Goal: Task Accomplishment & Management: Manage account settings

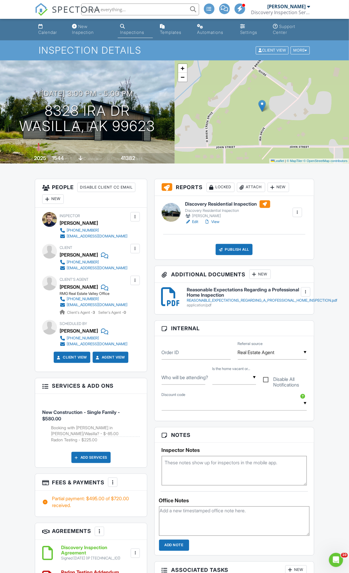
click at [247, 246] on div "Publish All" at bounding box center [233, 249] width 37 height 11
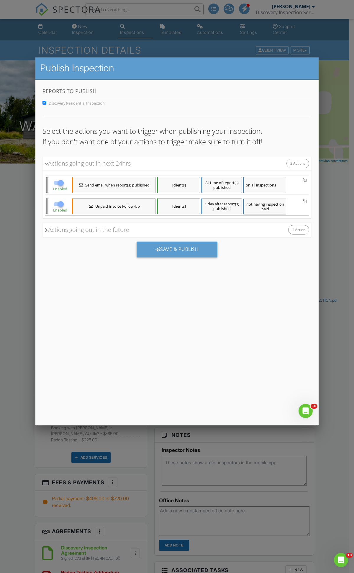
click at [263, 204] on span "inspection paid" at bounding box center [272, 206] width 23 height 10
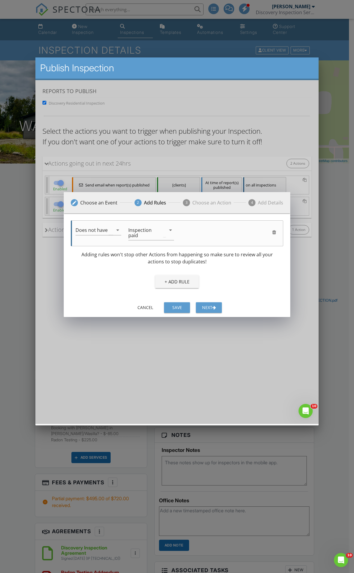
click at [246, 173] on div "edit Choose an Event 2 Add Rules 3 Choose an Action 4 Add Details 1 days arrow_…" at bounding box center [176, 252] width 283 height 344
click at [252, 182] on div "edit Choose an Event 2 Add Rules 3 Choose an Action 4 Add Details 1 days arrow_…" at bounding box center [176, 252] width 283 height 344
click at [142, 306] on button "Cancel" at bounding box center [145, 307] width 26 height 11
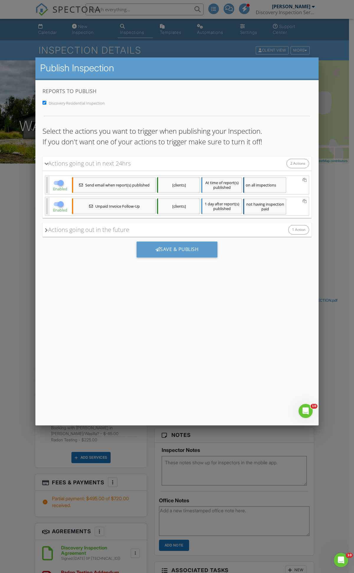
click at [265, 182] on div "on all inspections" at bounding box center [264, 185] width 43 height 16
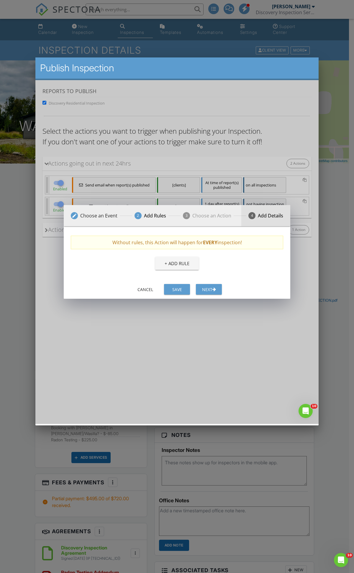
click at [263, 214] on div "Add Details" at bounding box center [270, 215] width 25 height 7
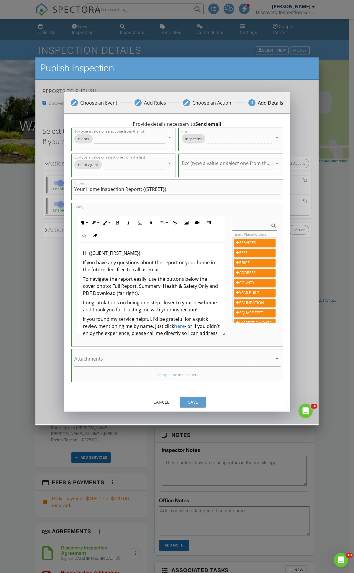
click at [169, 270] on p "If you have any questions about the report or your home in the future, feel fre…" at bounding box center [151, 266] width 137 height 14
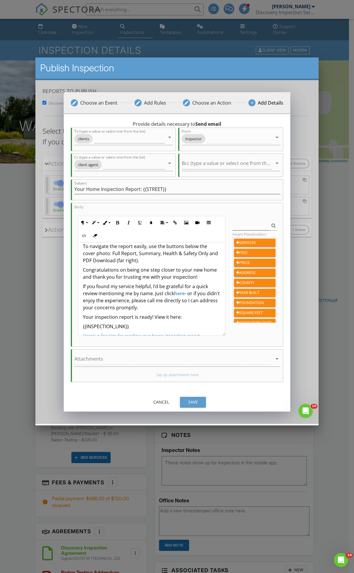
click at [184, 294] on link "here" at bounding box center [179, 293] width 11 height 6
click at [189, 304] on button "Edit Link" at bounding box center [186, 306] width 11 height 11
click at [174, 329] on input "https://g.page/r/CdTWFKO99Q_6EAg/review" at bounding box center [180, 324] width 88 height 14
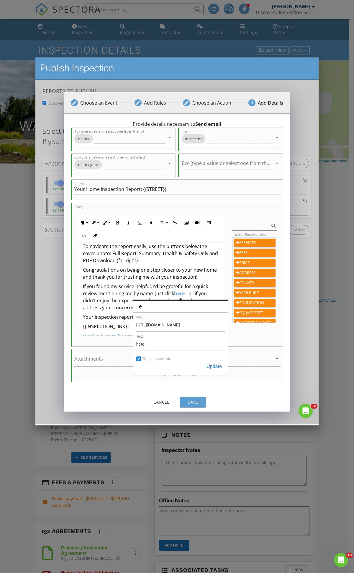
type input "https://g.page/r/CTD1VKq8abp6EAI/review"
click at [218, 364] on button "Update" at bounding box center [213, 366] width 21 height 11
click at [202, 317] on p "Your inspection report is ready! View it here:" at bounding box center [151, 316] width 137 height 7
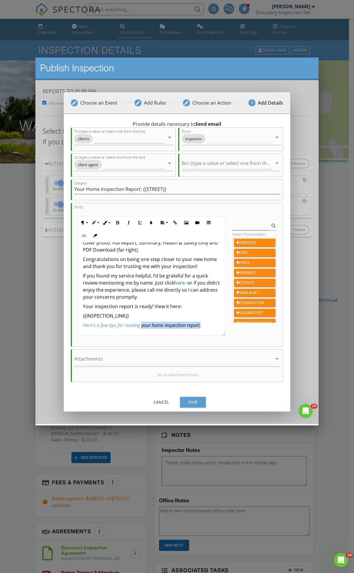
scroll to position [44, 0]
drag, startPoint x: 211, startPoint y: 325, endPoint x: 75, endPoint y: 334, distance: 136.7
click at [75, 334] on div "Paragraph Format Normal Heading 1 Heading 2 Heading 3 Heading 4 Code Paragraph …" at bounding box center [151, 276] width 154 height 120
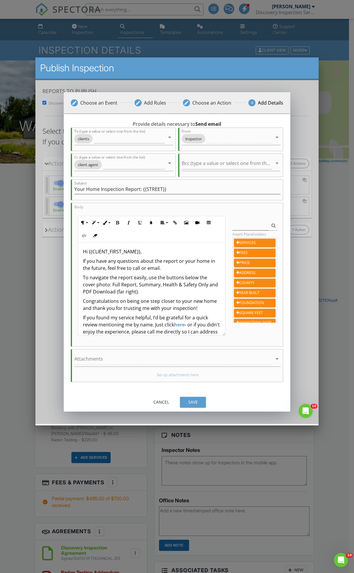
scroll to position [34, 0]
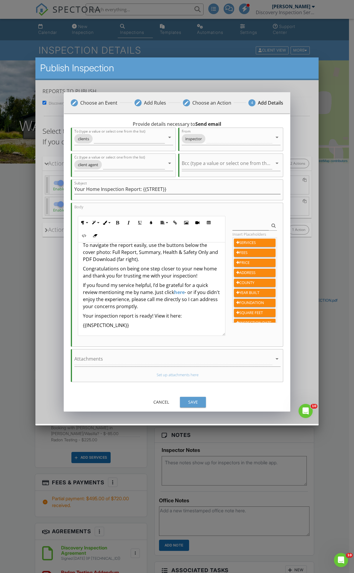
click at [202, 399] on button "Save" at bounding box center [193, 402] width 26 height 11
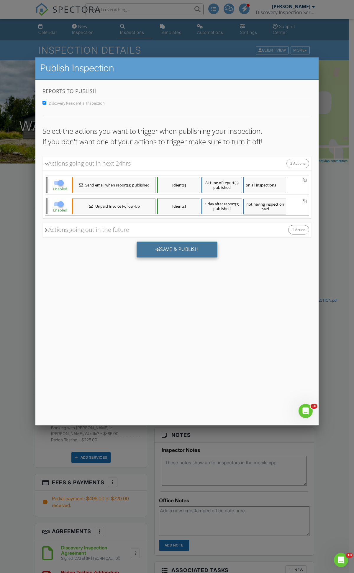
click at [201, 245] on div "Save & Publish" at bounding box center [176, 249] width 81 height 16
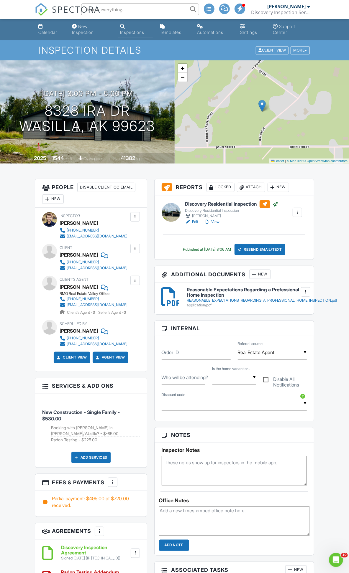
click at [57, 10] on span "SPECTORA" at bounding box center [76, 9] width 48 height 12
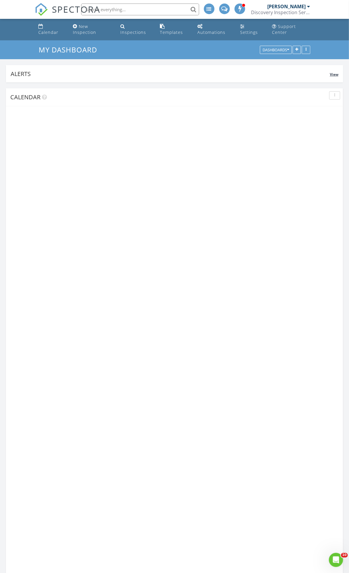
scroll to position [141, 336]
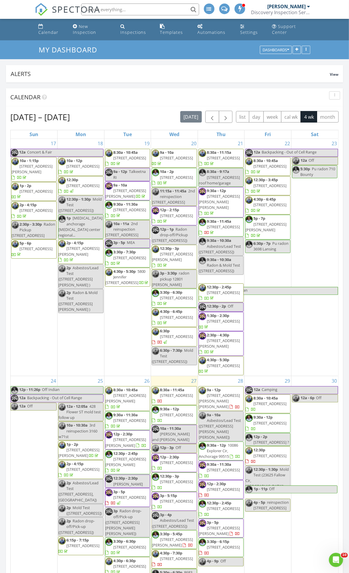
click at [152, 11] on input "text" at bounding box center [140, 10] width 118 height 12
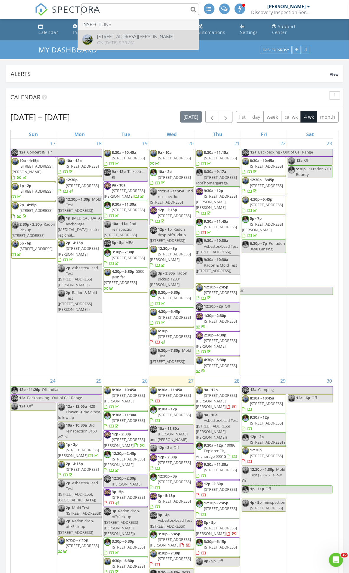
type input "petrel"
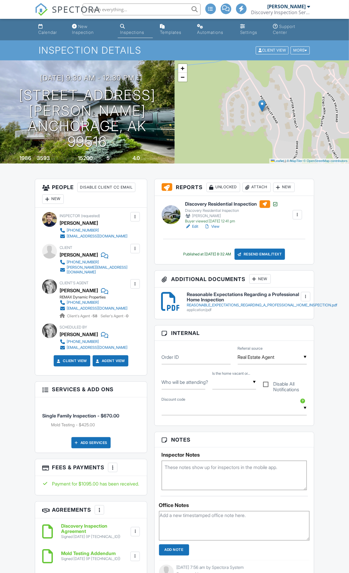
click at [214, 228] on link "View" at bounding box center [211, 227] width 15 height 6
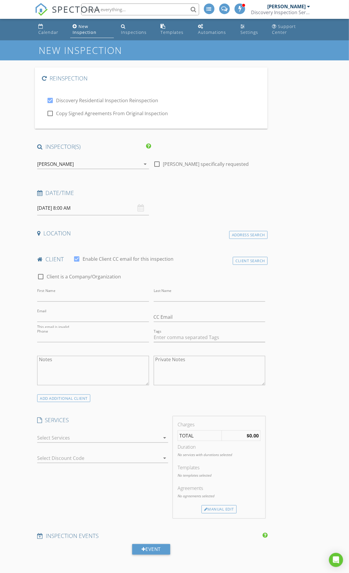
type input "[PERSON_NAME]"
type input "[PERSON_NAME][EMAIL_ADDRESS][DOMAIN_NAME]"
type input "[PHONE_NUMBER]"
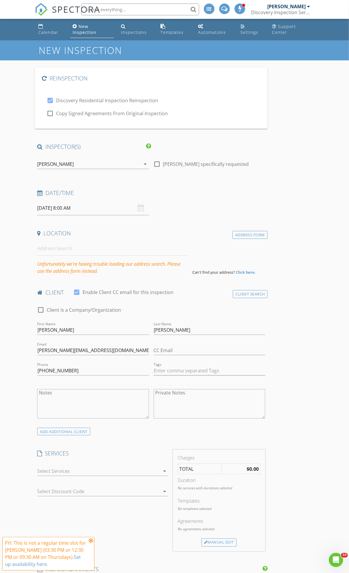
click at [58, 166] on div "[PERSON_NAME]" at bounding box center [55, 163] width 37 height 5
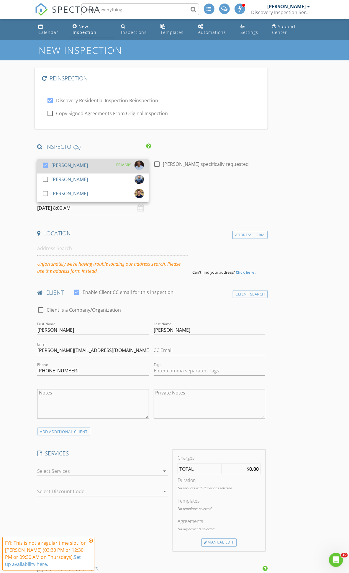
click at [45, 164] on div at bounding box center [45, 165] width 10 height 10
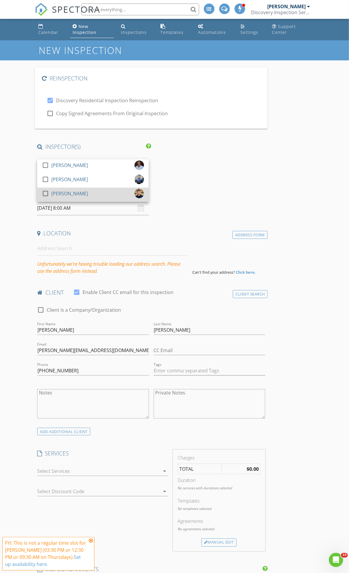
click at [45, 194] on div at bounding box center [45, 194] width 10 height 10
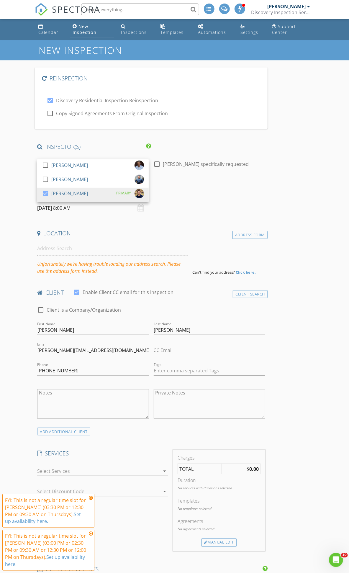
drag, startPoint x: 26, startPoint y: 202, endPoint x: 42, endPoint y: 207, distance: 16.9
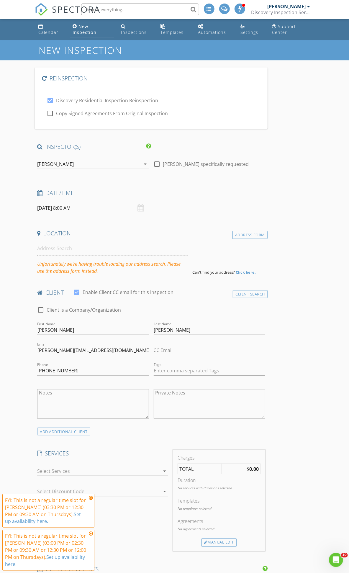
click at [44, 207] on input "08/28/2025 8:00 AM" at bounding box center [92, 208] width 111 height 14
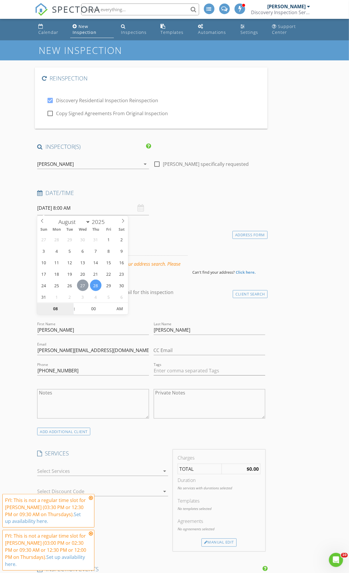
type input "08/27/2025 8:00 AM"
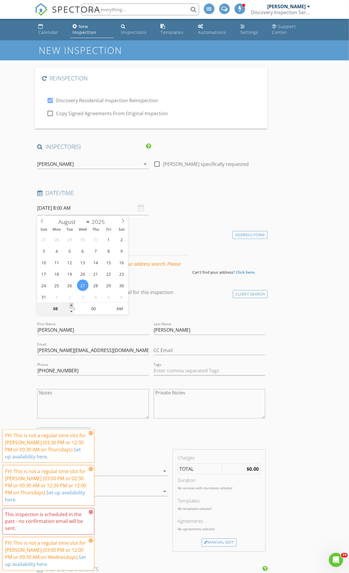
type input "09"
type input "08/27/2025 9:00 AM"
drag, startPoint x: 71, startPoint y: 305, endPoint x: 75, endPoint y: 306, distance: 4.2
click at [71, 305] on span at bounding box center [71, 306] width 4 height 6
click at [91, 308] on input "00" at bounding box center [93, 309] width 36 height 12
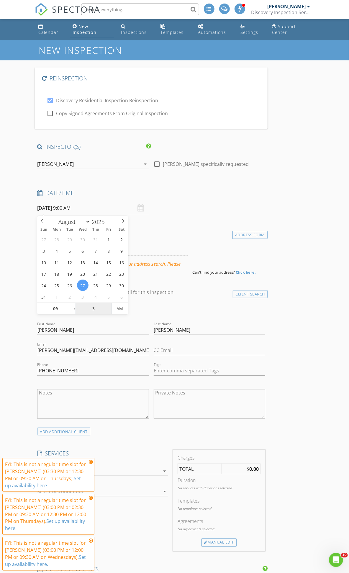
type input "30"
type input "[DATE] 9:30 AM"
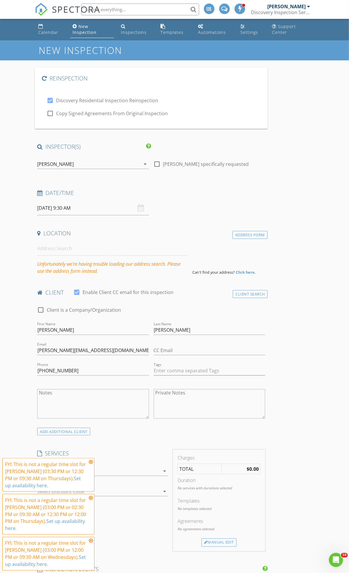
click at [91, 462] on icon at bounding box center [91, 462] width 4 height 5
click at [91, 499] on icon at bounding box center [91, 498] width 4 height 5
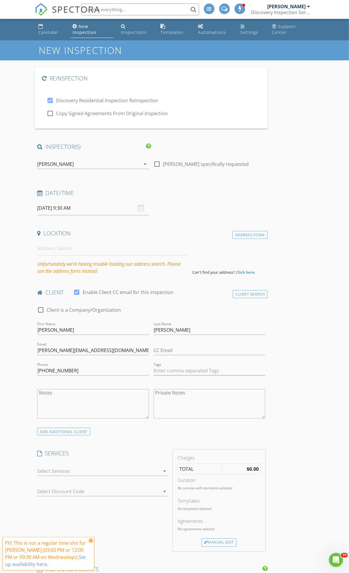
click at [244, 272] on strong "Click here." at bounding box center [245, 272] width 20 height 5
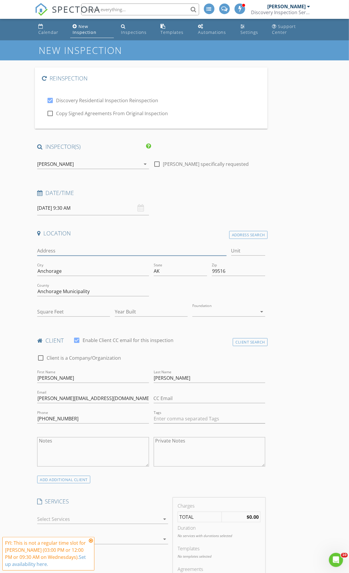
click at [42, 247] on input "Address" at bounding box center [131, 251] width 189 height 10
type input "187"
type input "0"
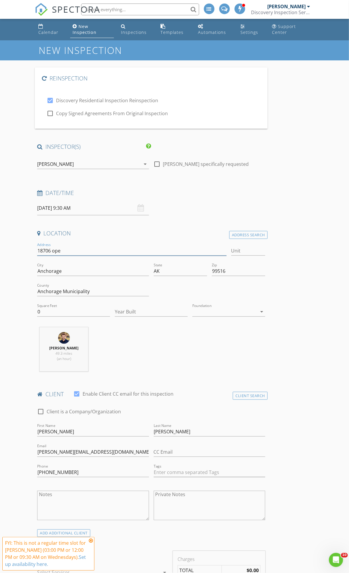
type input "18706 op"
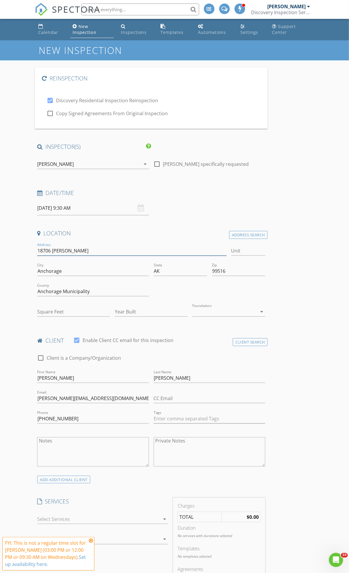
type input "18706 Petrel"
type input "3593"
type input "1986"
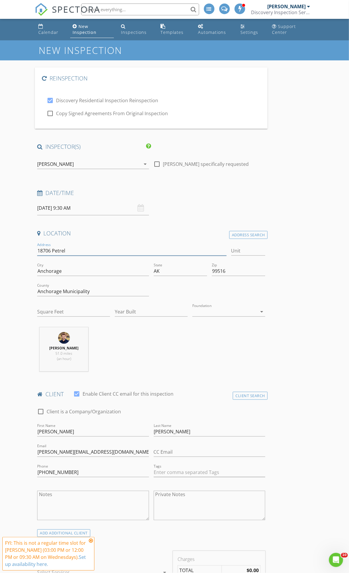
type input "3593"
type input "1986"
type input "[STREET_ADDRESS]"
type input "3593"
type input "1986"
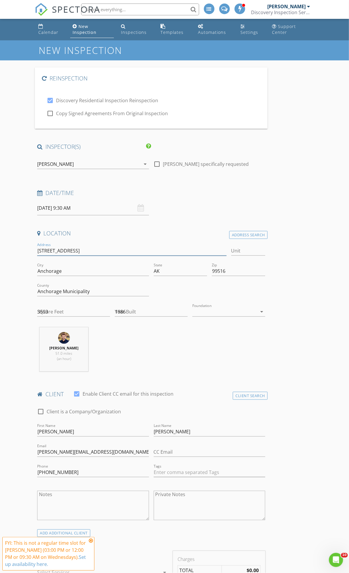
type input "[STREET_ADDRESS]"
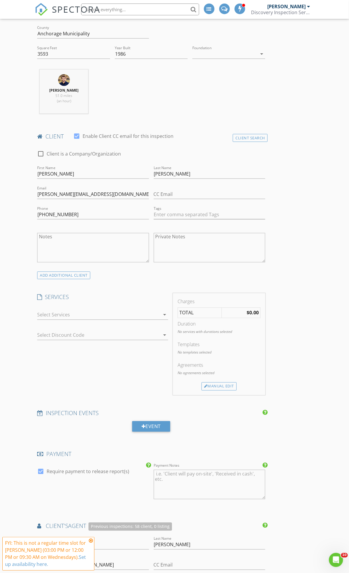
scroll to position [262, 0]
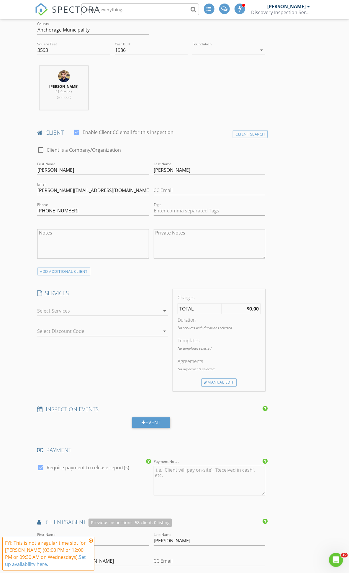
click at [83, 316] on div at bounding box center [98, 310] width 123 height 9
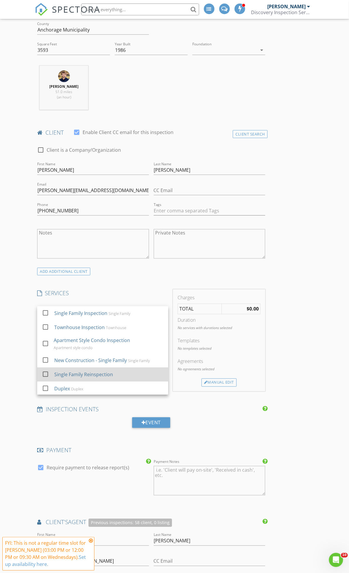
click at [81, 375] on div "Single Family Reinspection" at bounding box center [84, 374] width 59 height 7
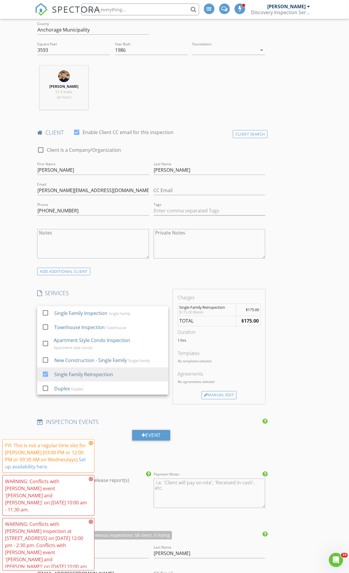
click at [296, 369] on div "Reinspection check_box Discovery Residential Inspection Reinspection check_box_…" at bounding box center [174, 429] width 279 height 1247
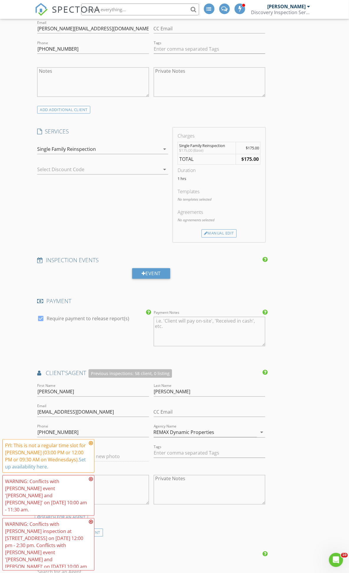
scroll to position [425, 0]
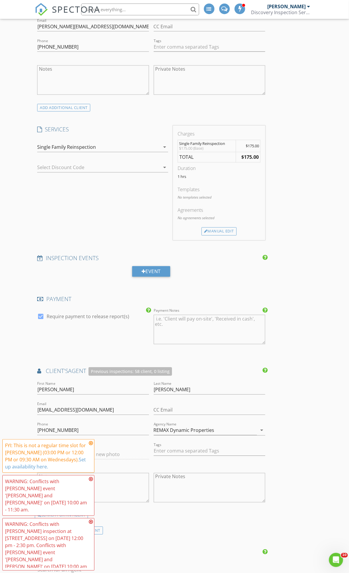
click at [91, 445] on icon at bounding box center [91, 443] width 4 height 5
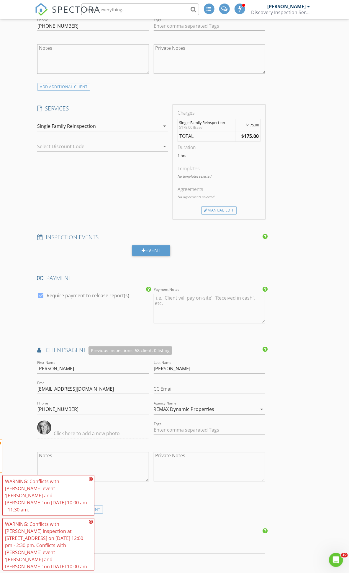
scroll to position [458, 0]
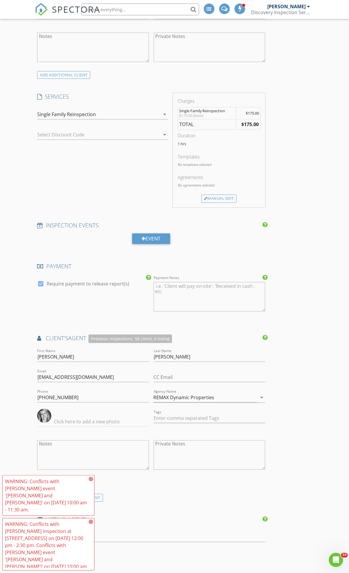
click at [90, 481] on icon at bounding box center [91, 479] width 4 height 5
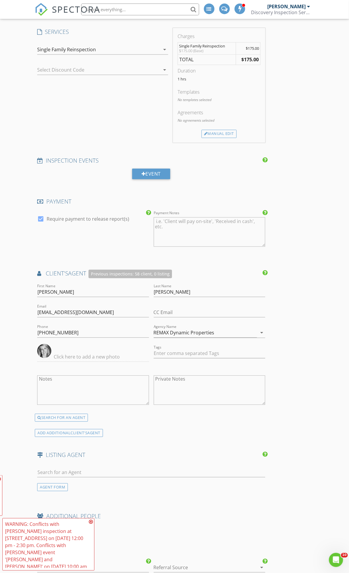
scroll to position [524, 0]
click at [91, 524] on icon at bounding box center [91, 522] width 4 height 5
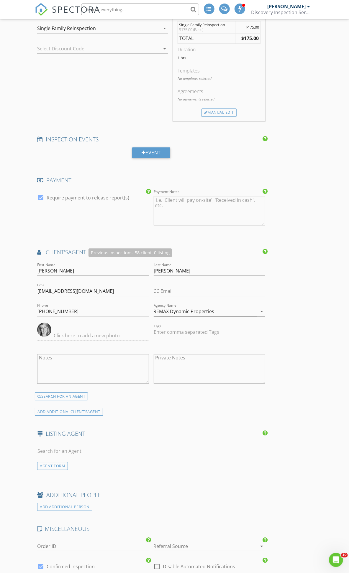
scroll to position [589, 0]
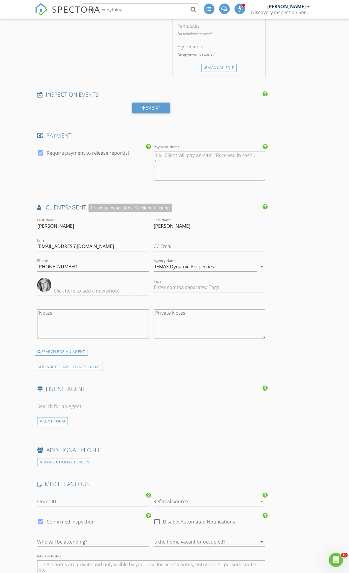
click at [71, 402] on div at bounding box center [151, 407] width 228 height 19
click at [70, 404] on input "text" at bounding box center [151, 407] width 228 height 10
type input "J"
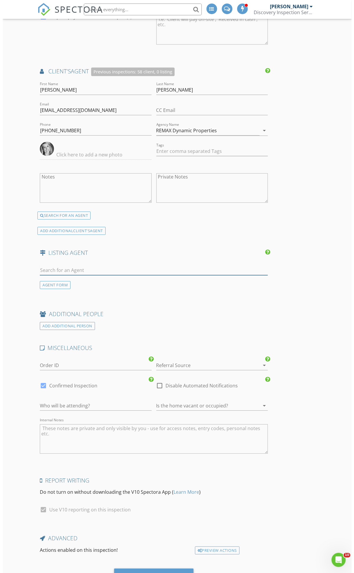
scroll to position [756, 0]
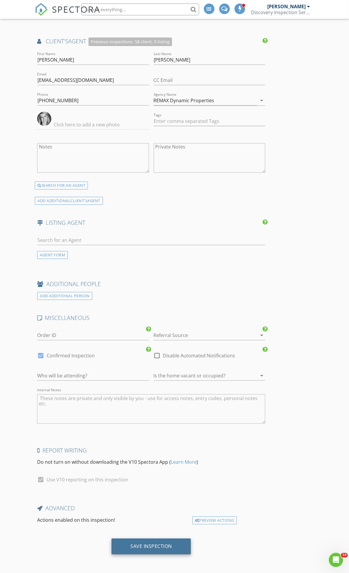
click at [157, 545] on div "Save Inspection" at bounding box center [151, 546] width 42 height 6
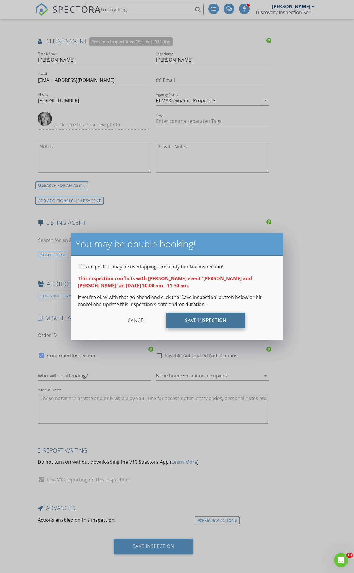
click at [201, 321] on div "Save Inspection" at bounding box center [205, 321] width 79 height 16
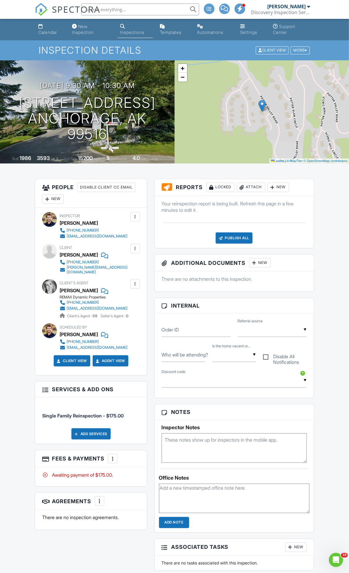
click at [254, 263] on div at bounding box center [254, 263] width 6 height 6
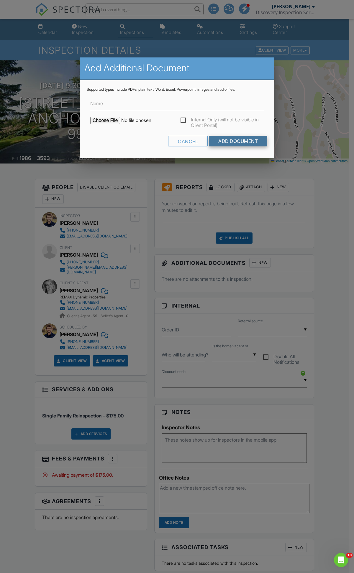
click at [225, 140] on input "Add Document" at bounding box center [238, 141] width 58 height 11
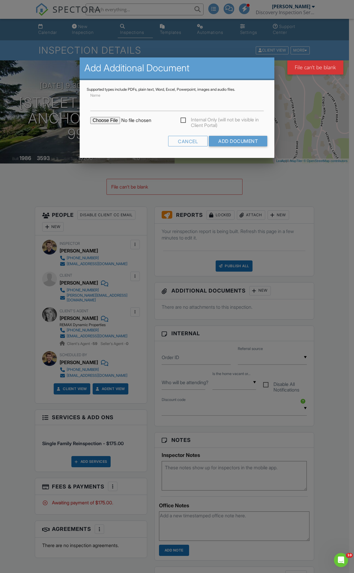
click at [103, 119] on input "file" at bounding box center [140, 120] width 100 height 7
type input "C:\fakepath\Petrel - Fully Executed Repair Request.pdf"
click at [246, 141] on input "Add Document" at bounding box center [238, 141] width 58 height 11
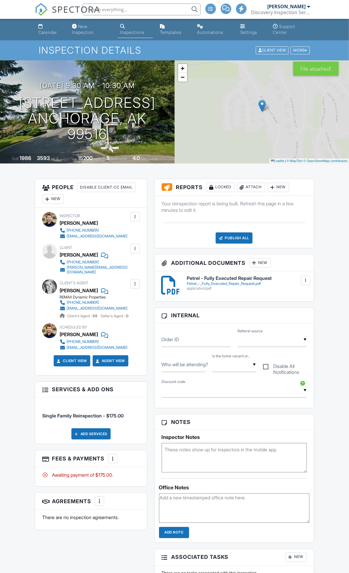
click at [265, 264] on div "New" at bounding box center [260, 262] width 22 height 9
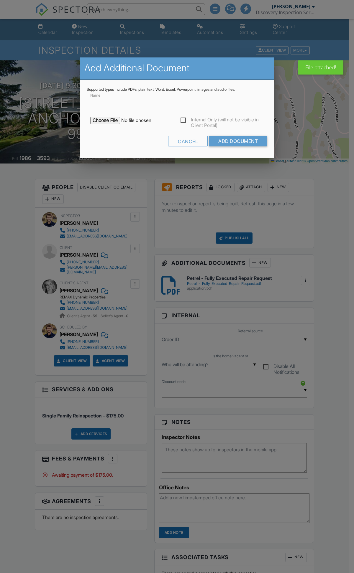
click at [107, 119] on input "file" at bounding box center [140, 120] width 100 height 7
type input "C:\fakepath\Petrel Repair Request List.pdf"
click at [232, 136] on input "Add Document" at bounding box center [238, 141] width 58 height 11
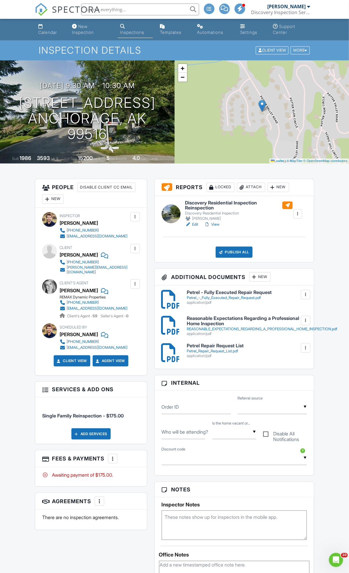
click at [106, 9] on input "text" at bounding box center [140, 10] width 118 height 12
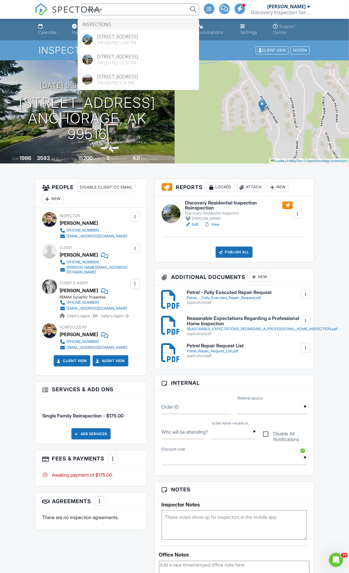
type input "reliance"
